Goal: Task Accomplishment & Management: Manage account settings

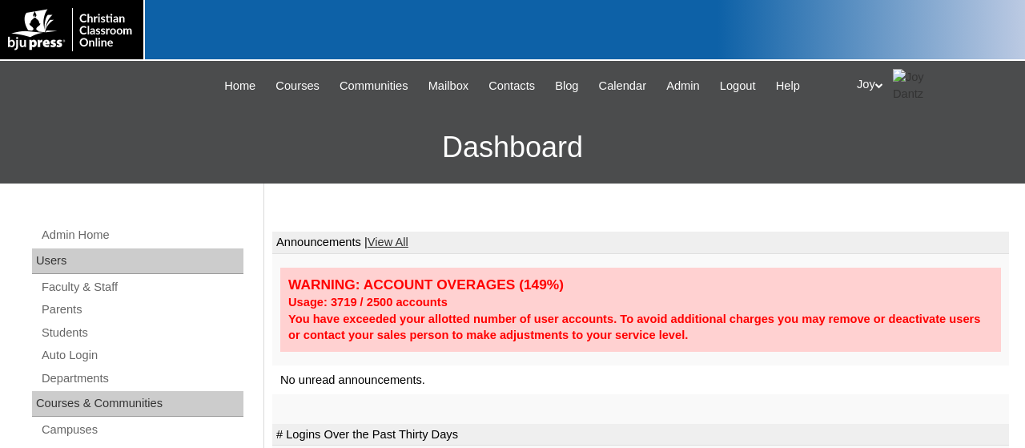
scroll to position [510, 0]
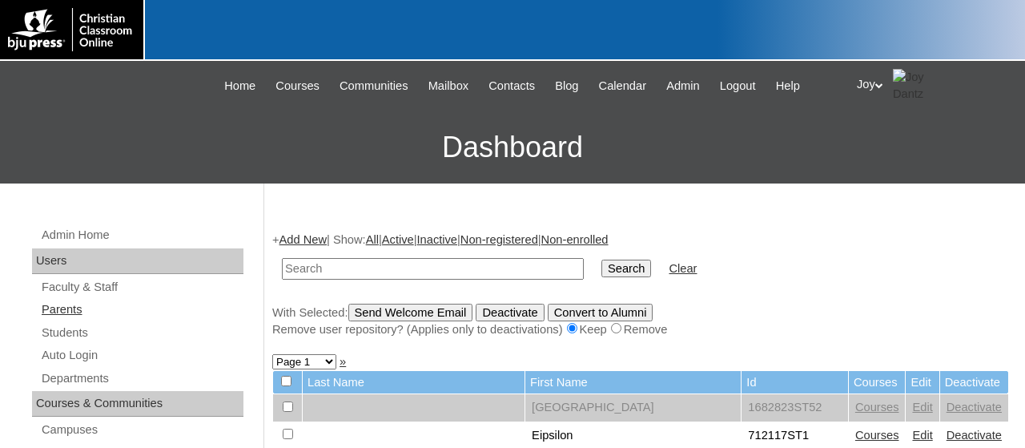
click at [151, 310] on link "Parents" at bounding box center [141, 310] width 203 height 20
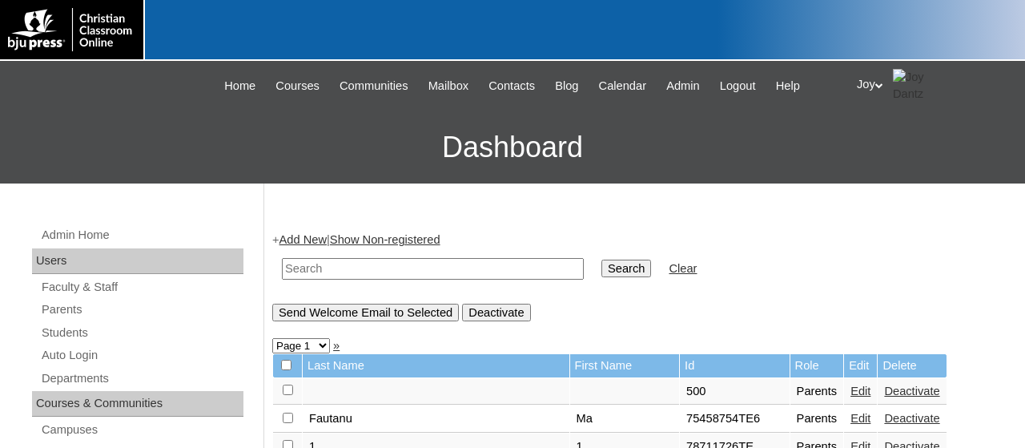
click at [313, 268] on input "text" at bounding box center [433, 269] width 302 height 22
type input "712042"
click at [602, 260] on input "Search" at bounding box center [627, 269] width 50 height 18
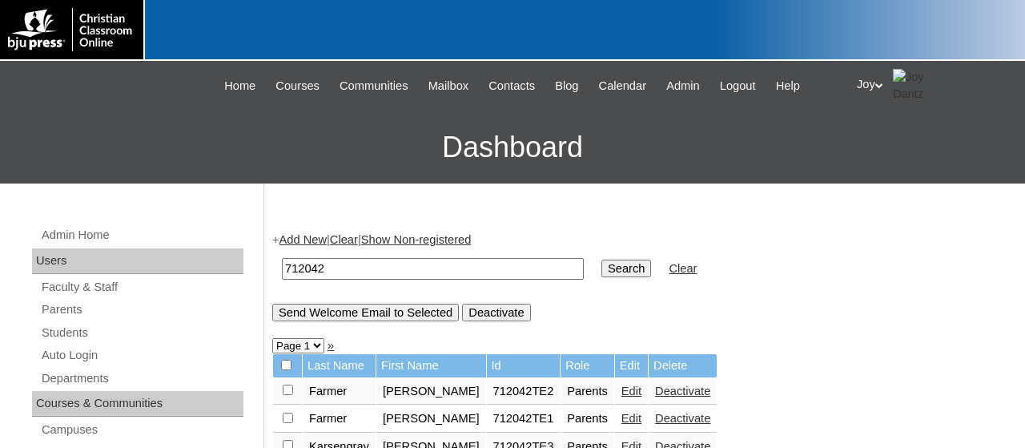
click at [869, 79] on div "Joy My Profile My Settings Logout" at bounding box center [933, 85] width 152 height 33
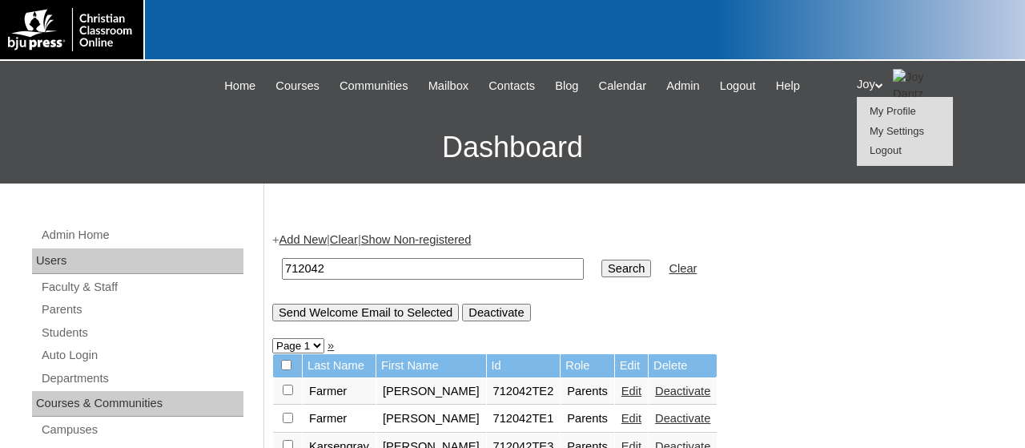
click at [872, 151] on span "Logout" at bounding box center [886, 150] width 32 height 12
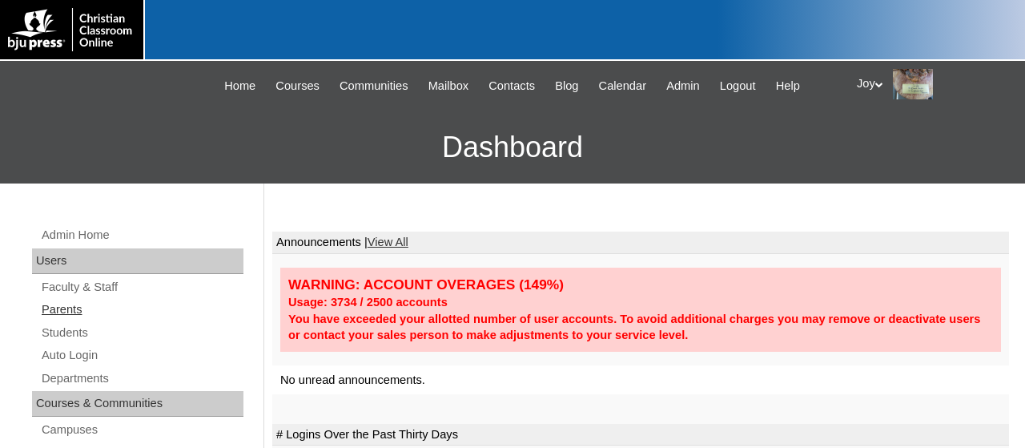
click at [87, 305] on link "Parents" at bounding box center [141, 310] width 203 height 20
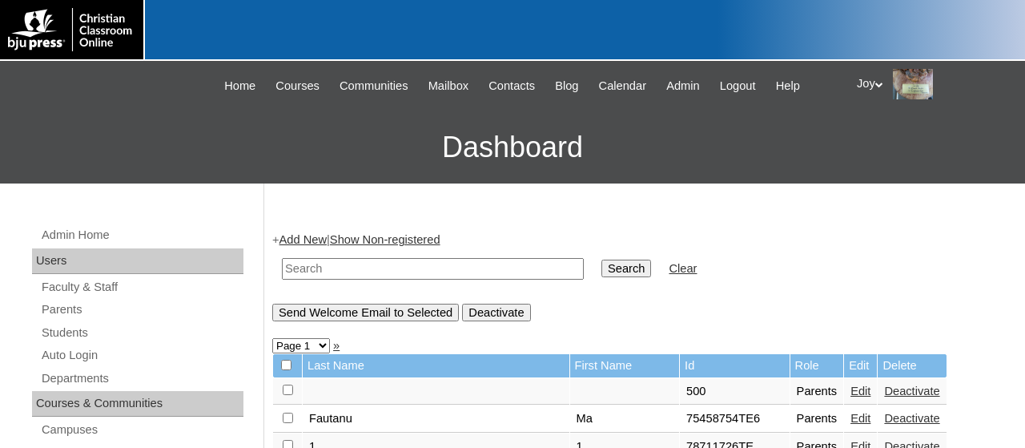
click at [374, 276] on input "text" at bounding box center [433, 269] width 302 height 22
click at [584, 275] on input "712042" at bounding box center [433, 269] width 302 height 22
type input "712042"
click at [602, 267] on input "Search" at bounding box center [627, 269] width 50 height 18
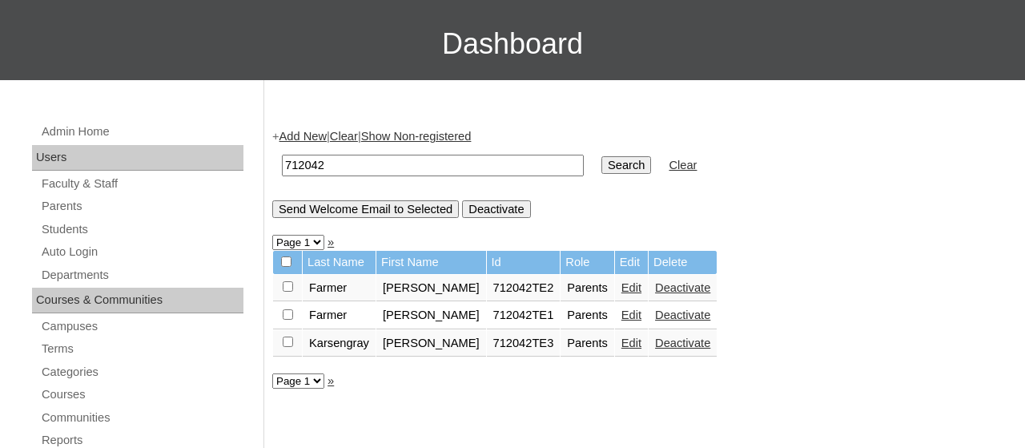
scroll to position [107, 0]
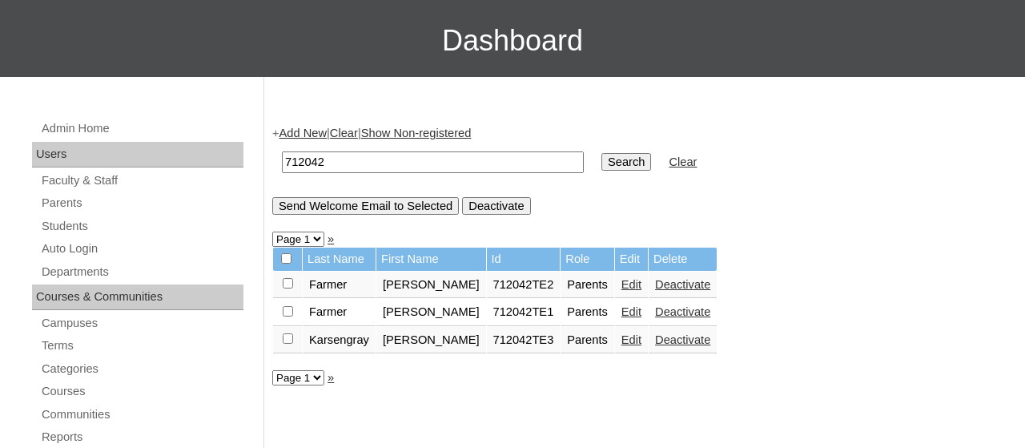
click at [622, 317] on link "Edit" at bounding box center [632, 311] width 20 height 13
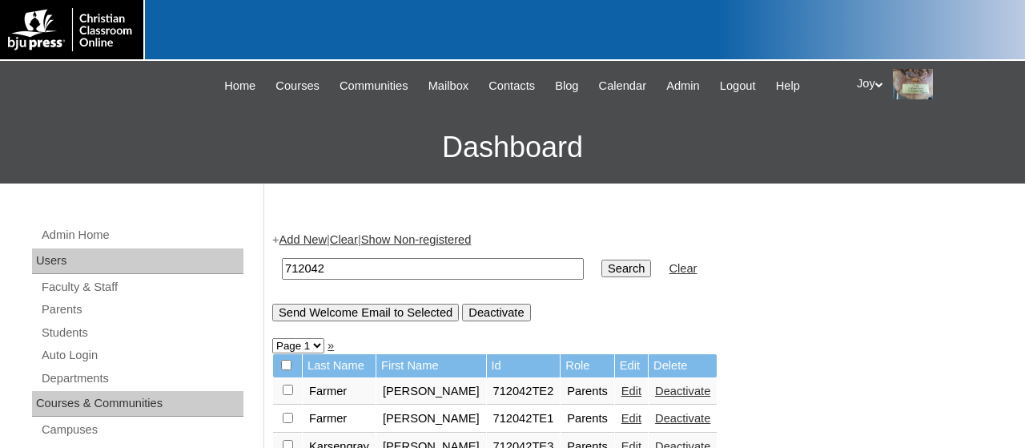
scroll to position [107, 0]
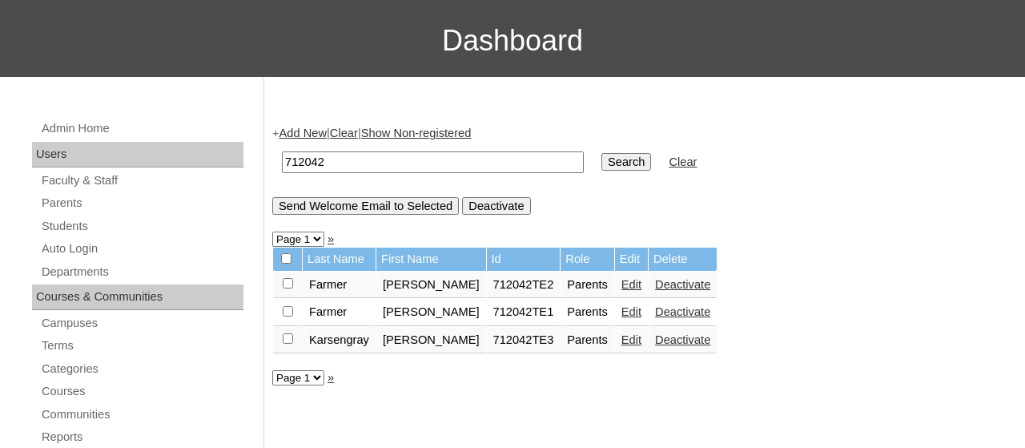
click at [622, 288] on link "Edit" at bounding box center [632, 284] width 20 height 13
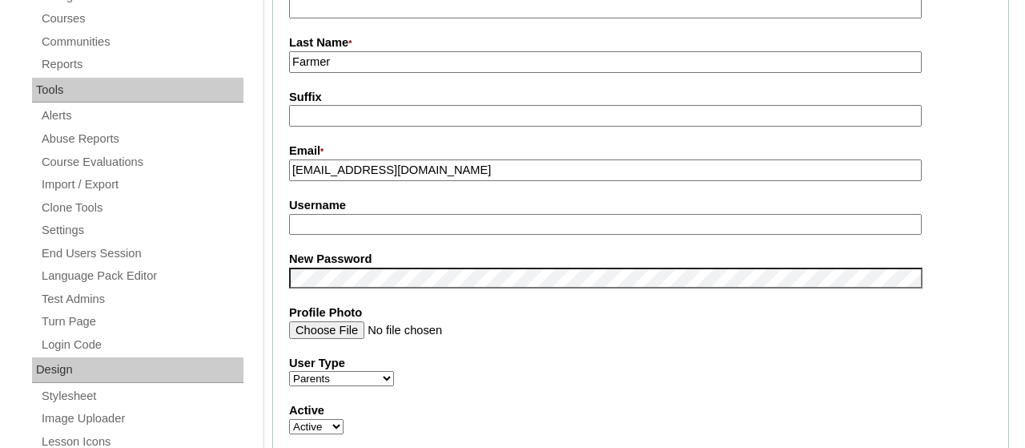
scroll to position [530, 0]
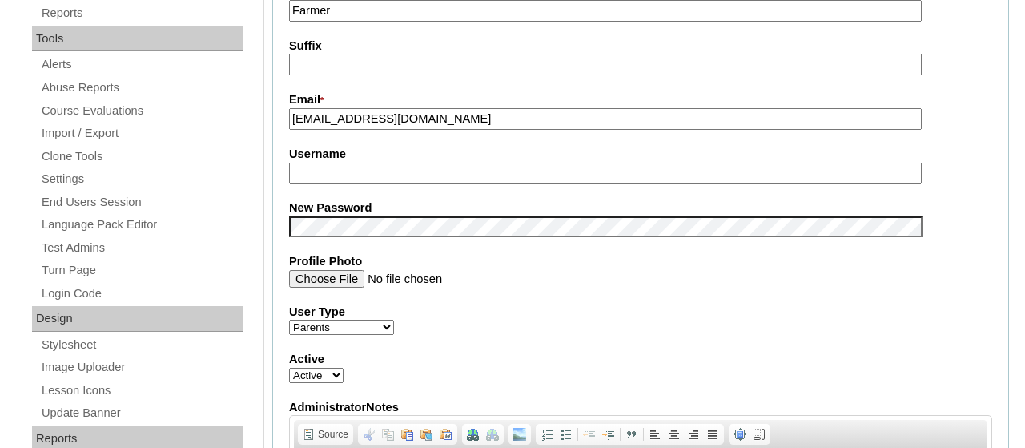
click at [347, 177] on input "Username" at bounding box center [605, 174] width 633 height 22
drag, startPoint x: 535, startPoint y: 123, endPoint x: 280, endPoint y: 104, distance: 255.4
click at [289, 108] on input "donaldfarmer@kingsviewschool.org" at bounding box center [605, 119] width 633 height 22
click at [544, 263] on label "Profile Photo" at bounding box center [640, 261] width 703 height 17
click at [544, 270] on input "Profile Photo" at bounding box center [605, 279] width 633 height 18
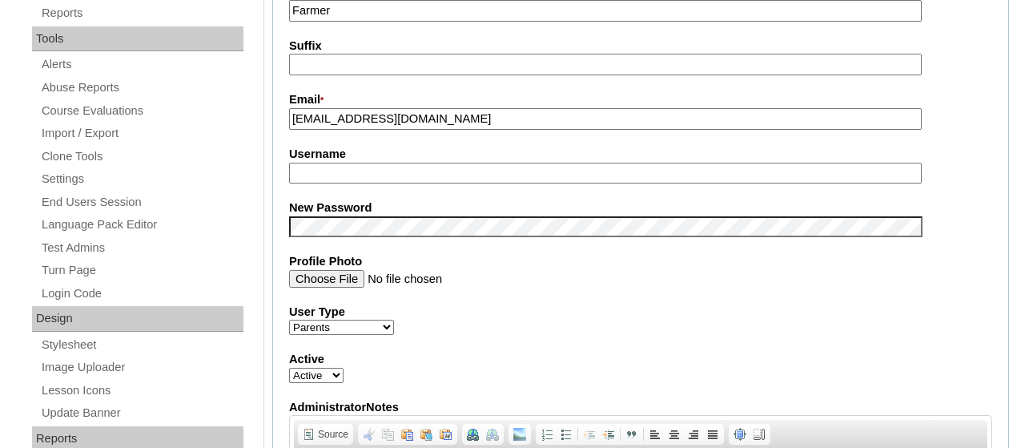
click at [369, 180] on input "Username" at bounding box center [605, 174] width 633 height 22
click at [550, 112] on input "donaldfarmer@kingsviewschool.org" at bounding box center [605, 119] width 633 height 22
drag, startPoint x: 522, startPoint y: 119, endPoint x: 248, endPoint y: 77, distance: 277.2
click at [289, 108] on input "donaldfarmer@kingsviewschool.org" at bounding box center [605, 119] width 633 height 22
click at [395, 177] on input "Username" at bounding box center [605, 174] width 633 height 22
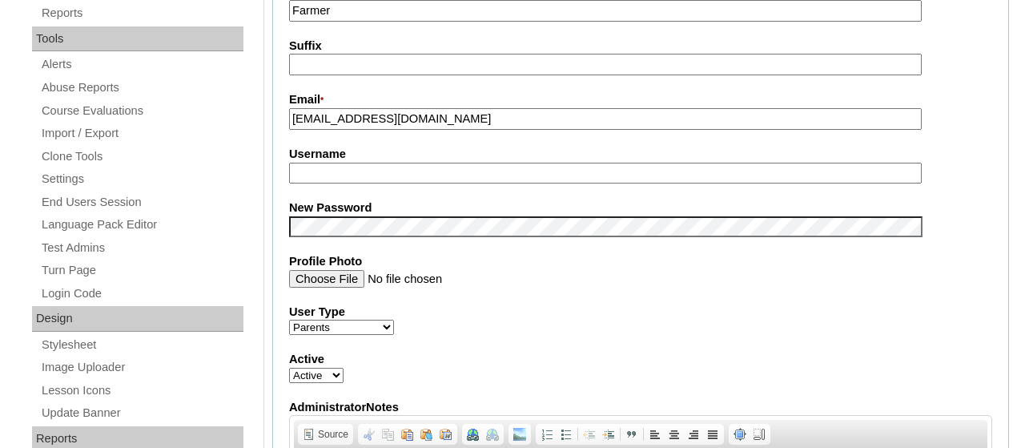
paste input "donaldfarmer@kingsviewschool.org"
type input "donaldfarmer@kingsviewschool.org"
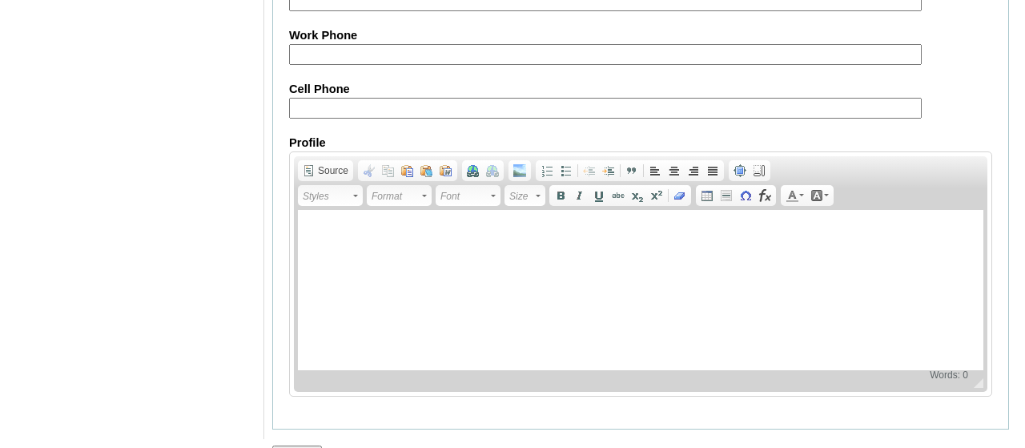
scroll to position [1661, 0]
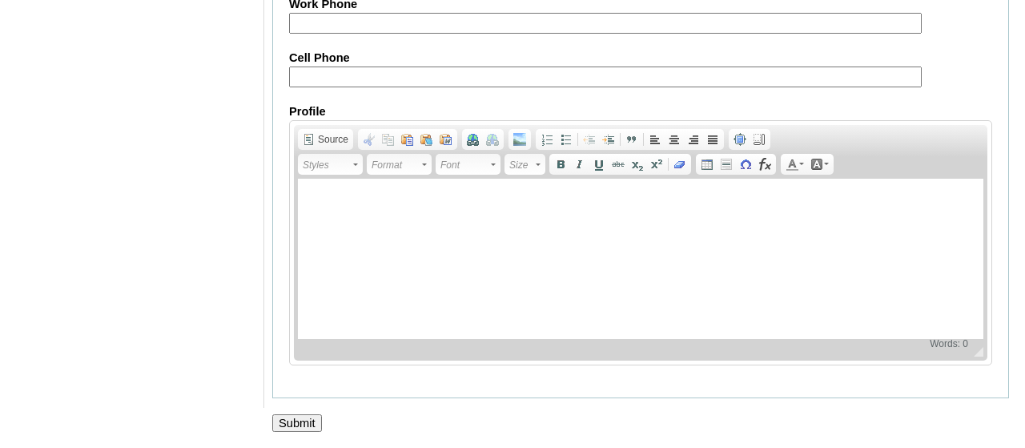
click at [288, 416] on input "Submit" at bounding box center [297, 423] width 50 height 18
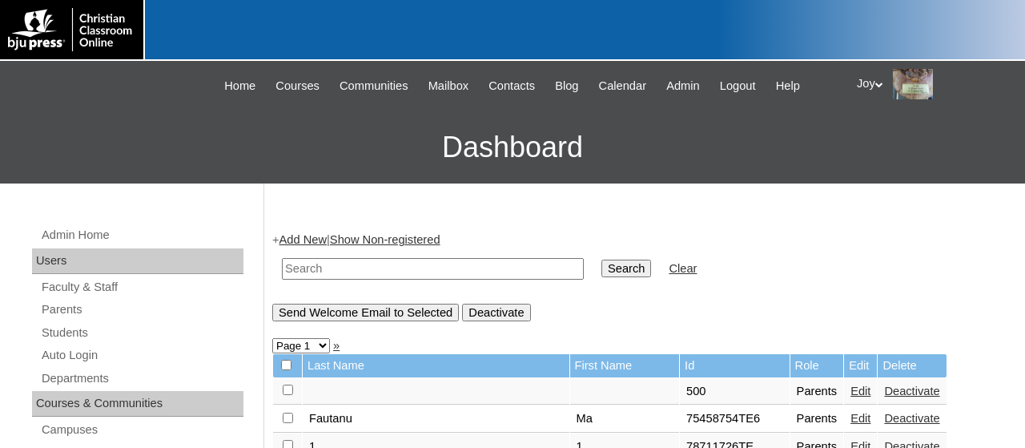
click at [734, 164] on h3 "Dashboard" at bounding box center [512, 147] width 1009 height 72
click at [91, 315] on link "Parents" at bounding box center [141, 310] width 203 height 20
click at [73, 356] on link "Auto Login" at bounding box center [141, 355] width 203 height 20
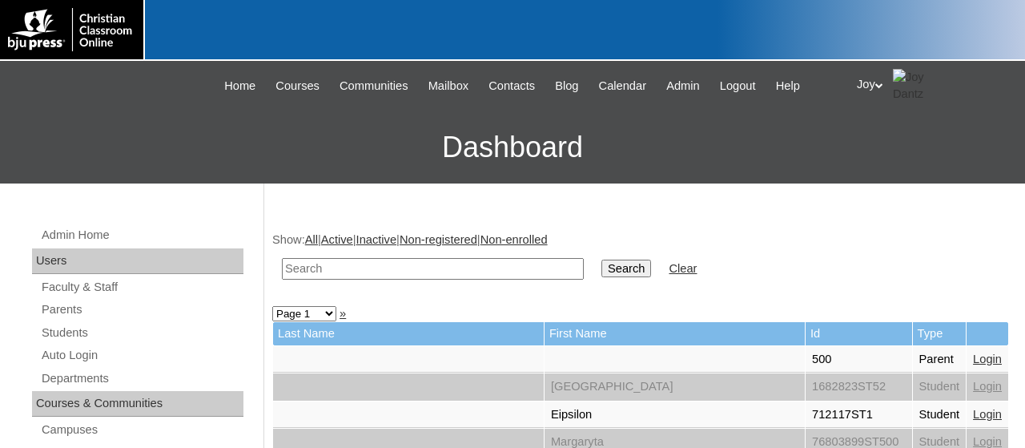
click at [344, 271] on input "text" at bounding box center [433, 269] width 302 height 22
click at [304, 280] on td at bounding box center [433, 269] width 318 height 38
click at [304, 268] on input "text" at bounding box center [433, 269] width 302 height 22
type input "712042"
click at [602, 260] on input "Search" at bounding box center [627, 269] width 50 height 18
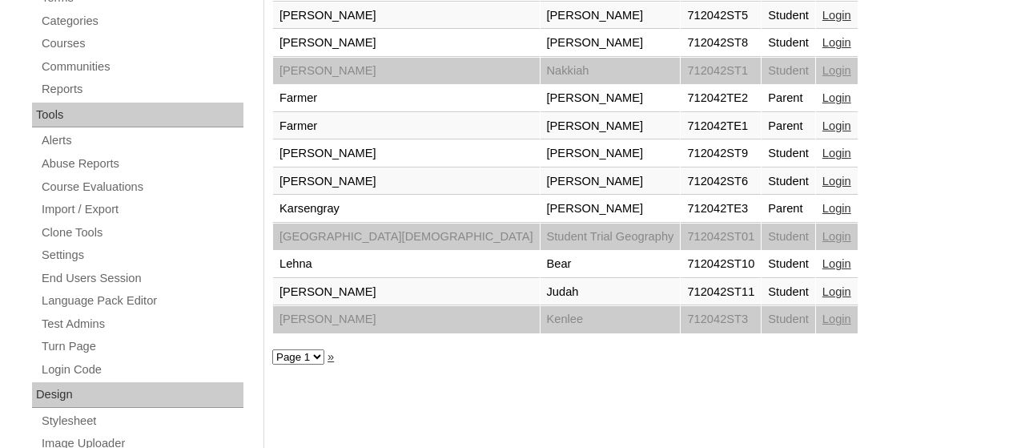
scroll to position [451, 0]
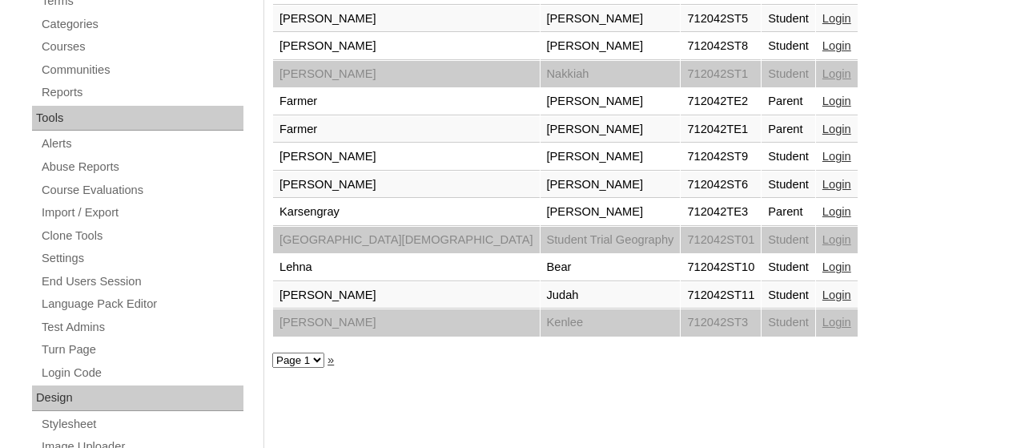
click at [823, 106] on link "Login" at bounding box center [837, 101] width 29 height 13
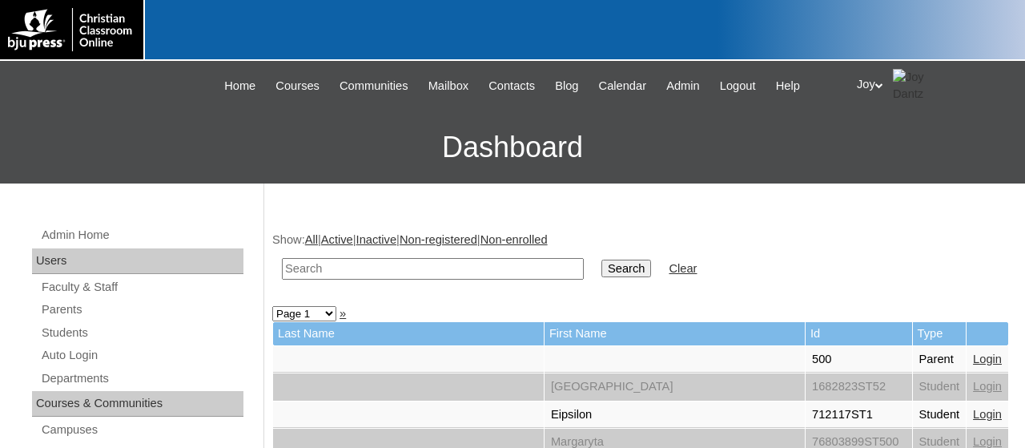
click at [55, 315] on link "Parents" at bounding box center [141, 310] width 203 height 20
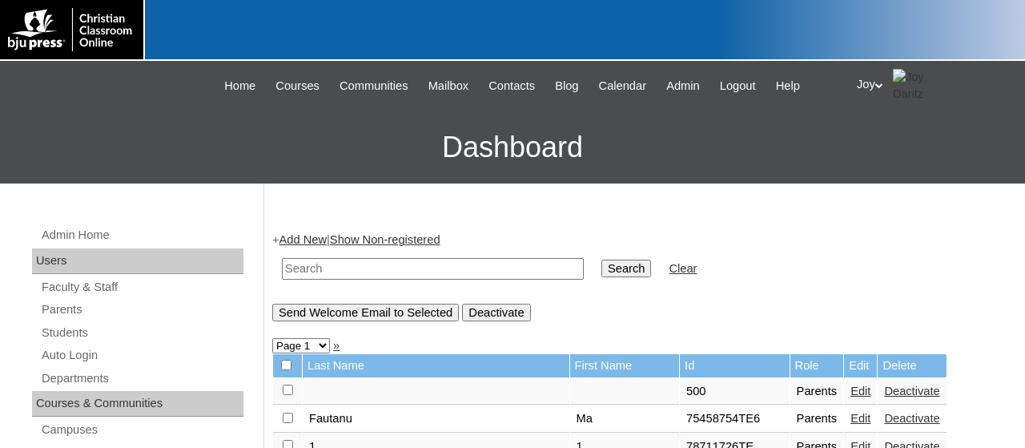
click at [351, 268] on input "text" at bounding box center [433, 269] width 302 height 22
type input "712042"
click at [613, 272] on input "Search" at bounding box center [627, 269] width 50 height 18
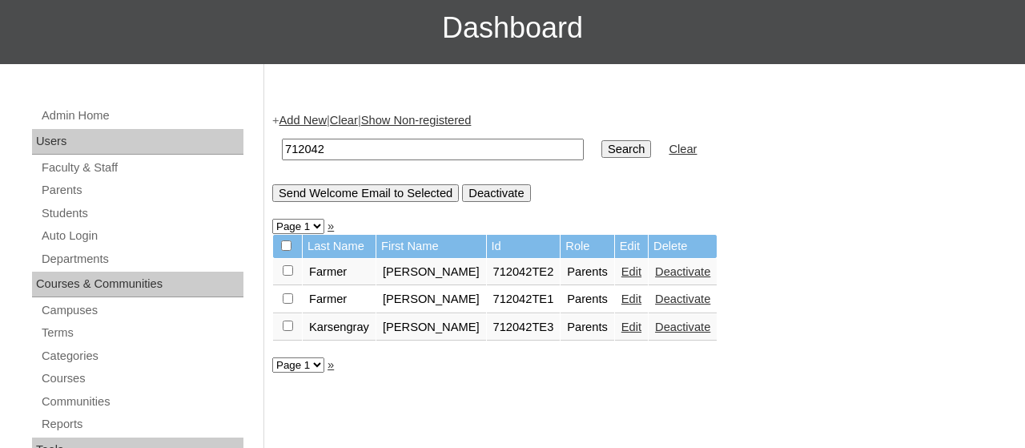
scroll to position [152, 0]
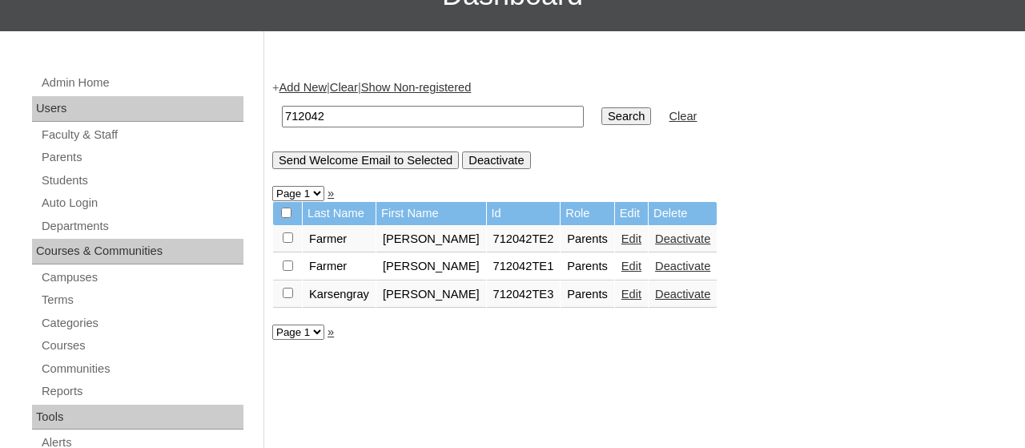
click at [622, 272] on link "Edit" at bounding box center [632, 266] width 20 height 13
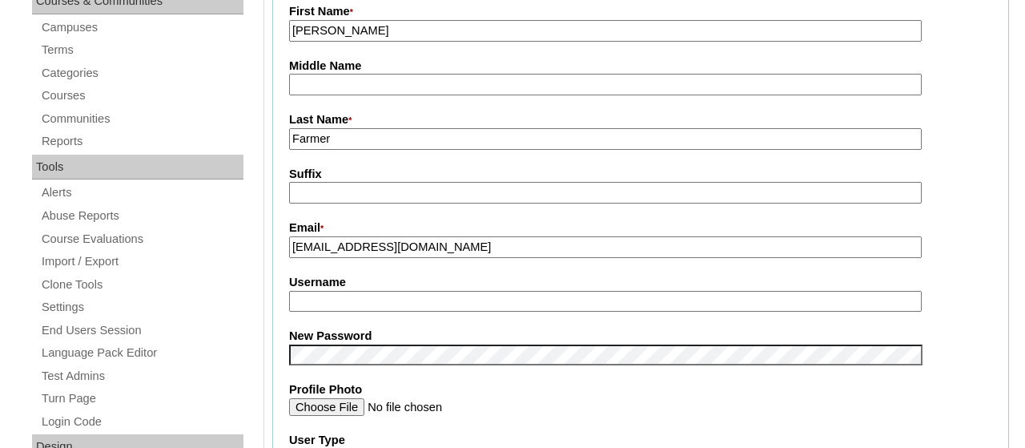
scroll to position [409, 0]
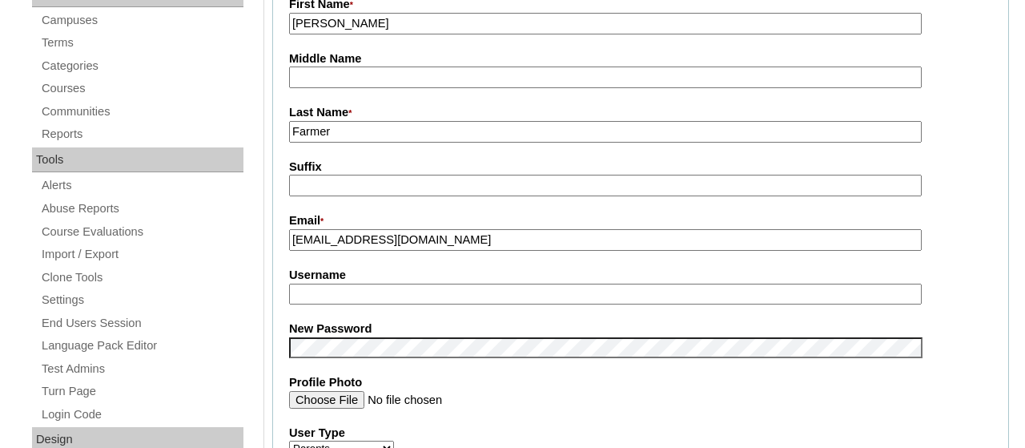
drag, startPoint x: 516, startPoint y: 236, endPoint x: 338, endPoint y: 241, distance: 177.9
click at [338, 241] on input "rebeccafarmer@kingsviewschool.org" at bounding box center [605, 240] width 633 height 22
drag, startPoint x: 565, startPoint y: 241, endPoint x: 280, endPoint y: 232, distance: 285.3
click at [289, 232] on input "rebeccafarmer@kingsviewschool.org" at bounding box center [605, 240] width 633 height 22
